Goal: Find contact information: Find contact information

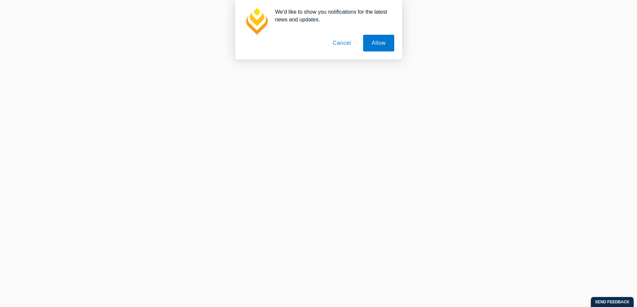
click at [344, 44] on button "Cancel" at bounding box center [341, 43] width 35 height 17
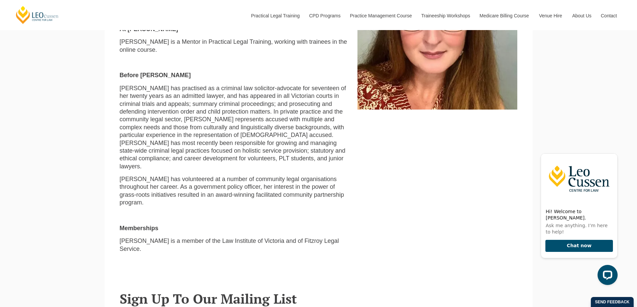
scroll to position [334, 0]
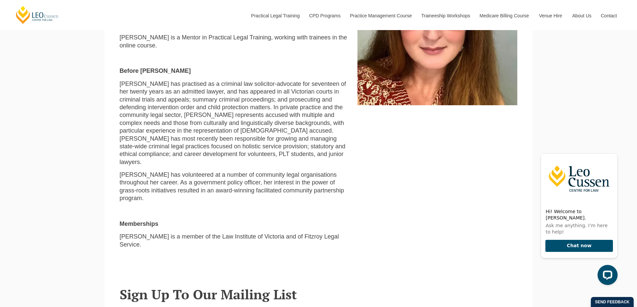
drag, startPoint x: 317, startPoint y: 108, endPoint x: 313, endPoint y: 117, distance: 9.9
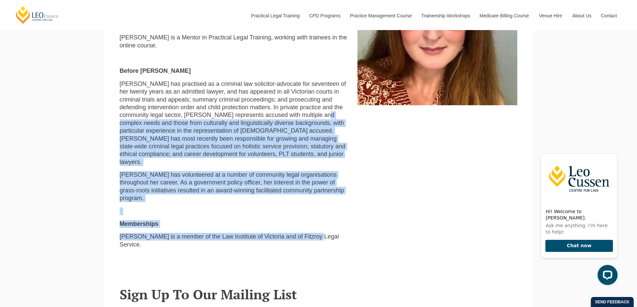
drag, startPoint x: 312, startPoint y: 116, endPoint x: 312, endPoint y: 219, distance: 102.9
click at [312, 219] on div "Lawyer & Mentor [EMAIL_ADDRESS][DOMAIN_NAME] Bachelor of Arts (BA) Bachelor of …" at bounding box center [234, 100] width 238 height 308
click at [312, 233] on p "[PERSON_NAME] is a member of the Law Institute of Victoria and of Fitzroy Legal…" at bounding box center [234, 241] width 228 height 16
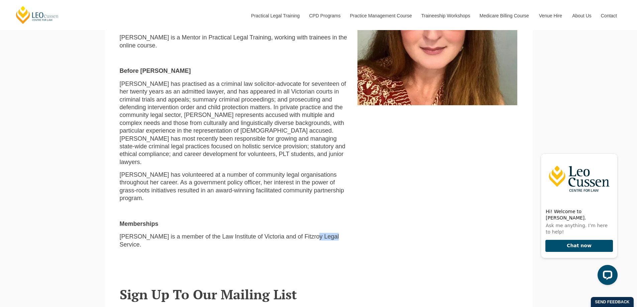
click at [312, 233] on p "[PERSON_NAME] is a member of the Law Institute of Victoria and of Fitzroy Legal…" at bounding box center [234, 241] width 228 height 16
click at [311, 147] on p "[PERSON_NAME] has practised as a criminal law solicitor-advocate for seventeen …" at bounding box center [234, 123] width 228 height 86
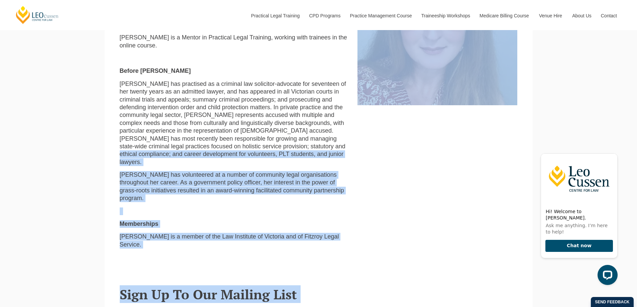
drag, startPoint x: 311, startPoint y: 147, endPoint x: 298, endPoint y: 259, distance: 112.7
click at [302, 233] on p "[PERSON_NAME] is a member of the Law Institute of Victoria and of Fitzroy Legal…" at bounding box center [234, 241] width 228 height 16
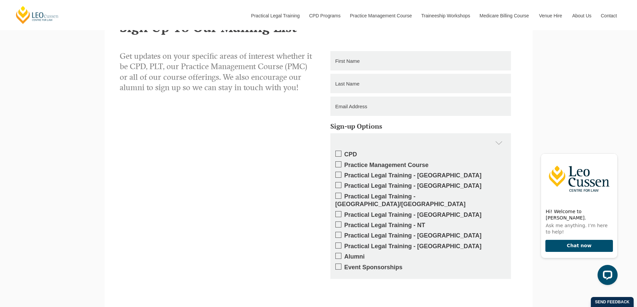
scroll to position [268, 0]
